Goal: Task Accomplishment & Management: Use online tool/utility

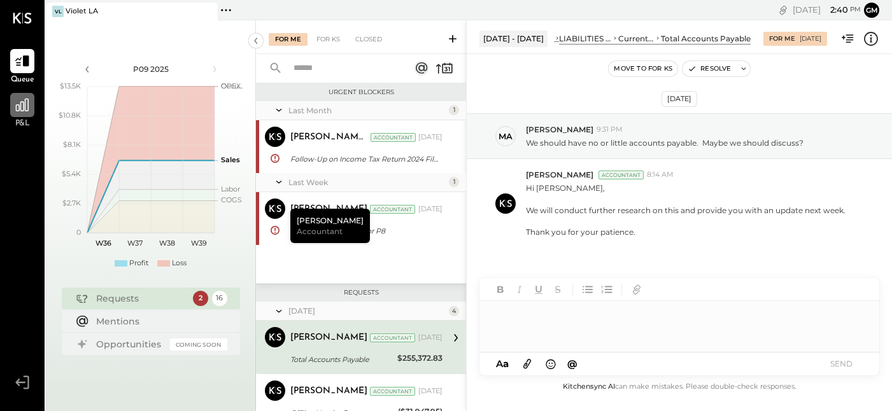
click at [27, 112] on icon at bounding box center [22, 105] width 17 height 17
